Goal: Find specific page/section

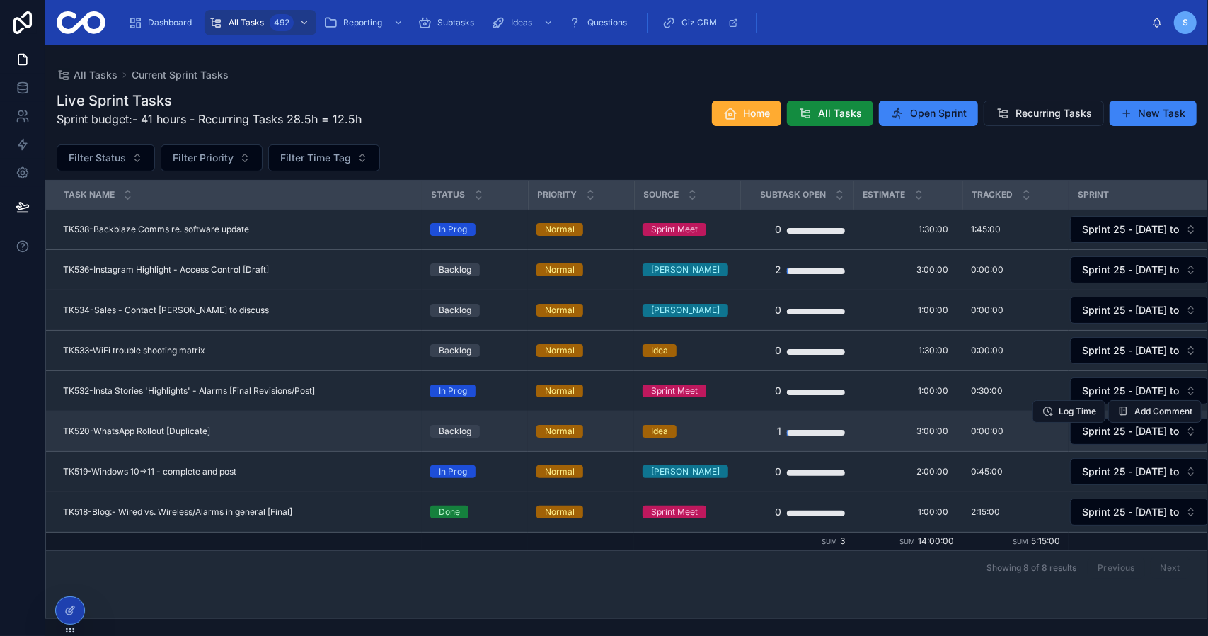
click at [177, 432] on span "TK520-WhatsApp Rollout [Duplicate]" at bounding box center [136, 430] width 147 height 11
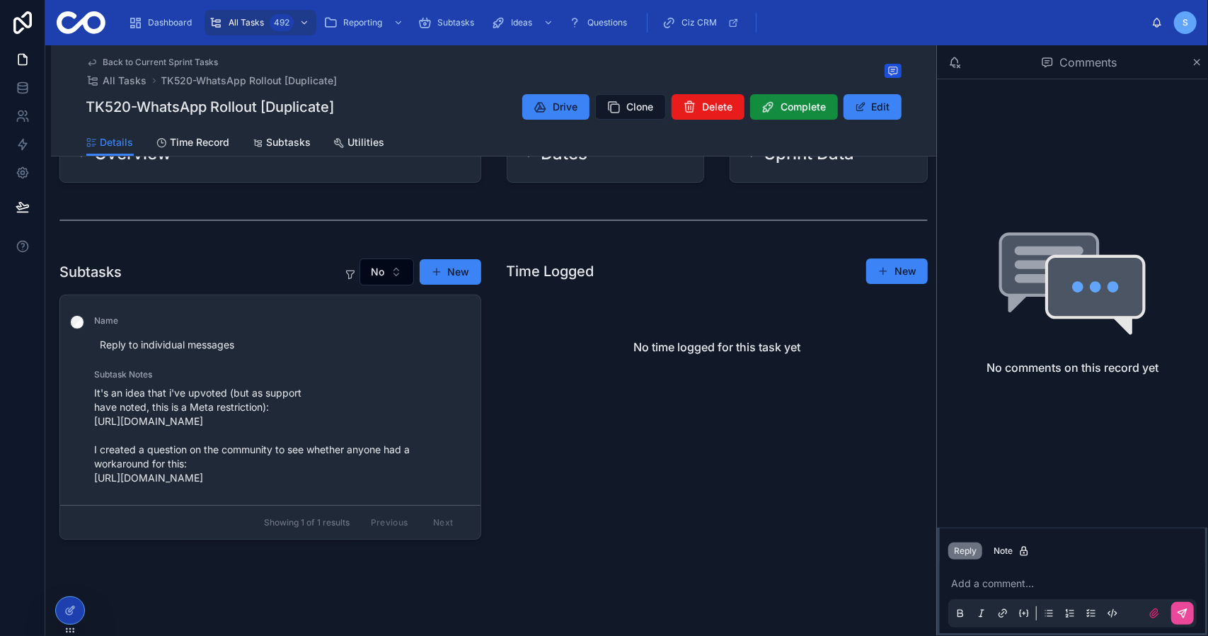
scroll to position [139, 0]
click at [174, 63] on span "Back to Current Sprint Tasks" at bounding box center [160, 62] width 115 height 11
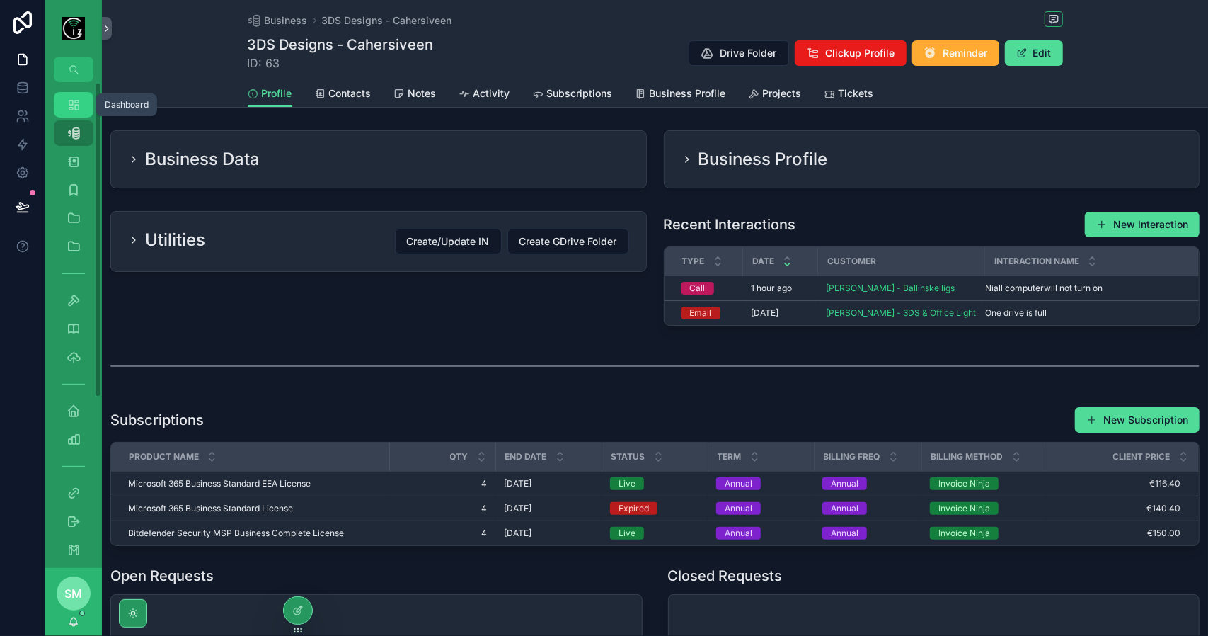
click at [68, 103] on icon "scrollable content" at bounding box center [74, 105] width 14 height 14
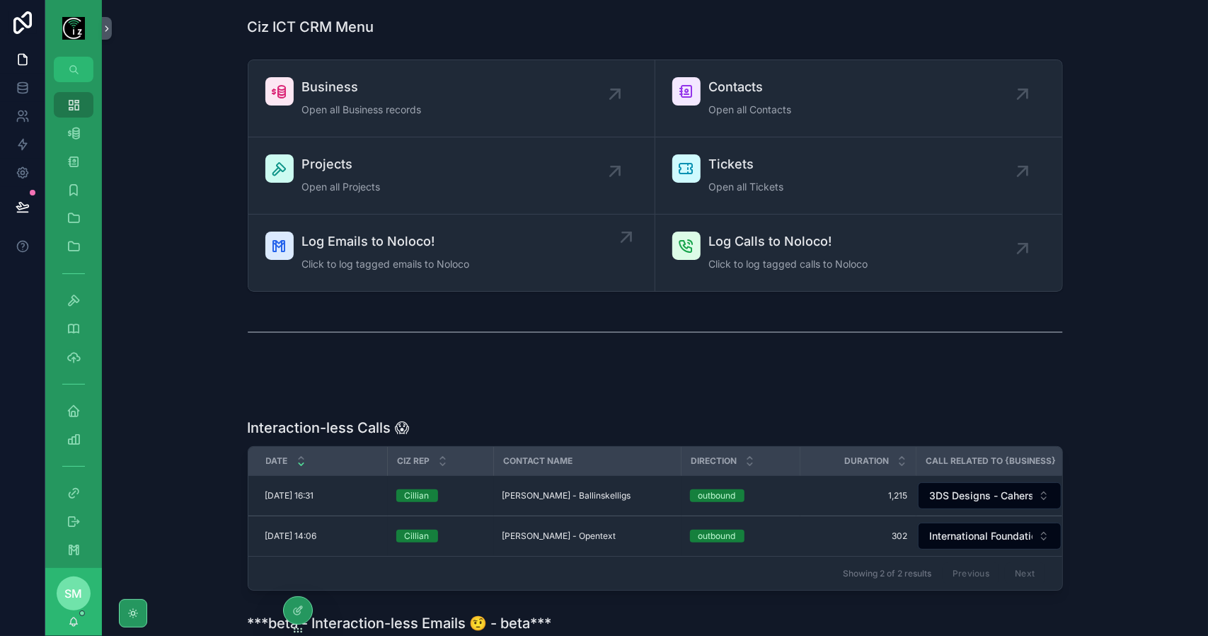
click at [464, 282] on link "Log Emails to Noloco! Click to log tagged emails to Noloco" at bounding box center [451, 252] width 407 height 76
